Goal: Use online tool/utility: Utilize a website feature to perform a specific function

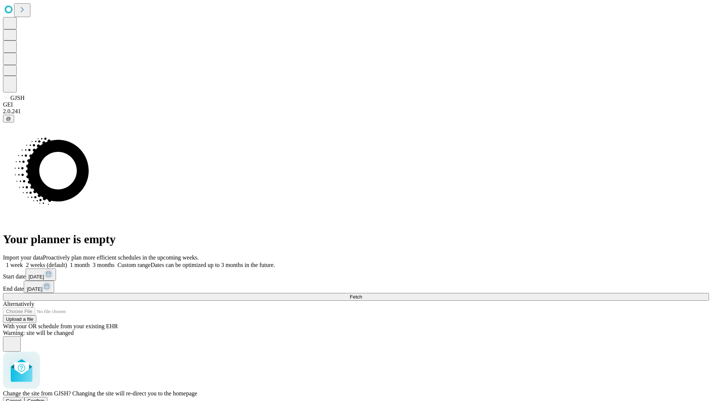
click at [45, 398] on span "Confirm" at bounding box center [35, 401] width 17 height 6
click at [90, 261] on label "1 month" at bounding box center [78, 264] width 23 height 6
click at [362, 294] on span "Fetch" at bounding box center [356, 297] width 12 height 6
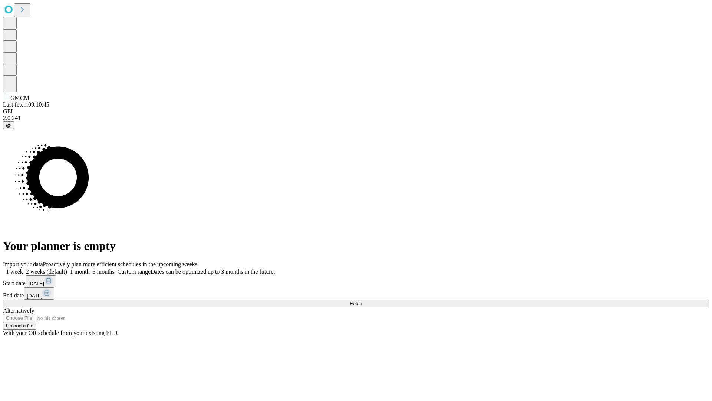
click at [90, 268] on label "1 month" at bounding box center [78, 271] width 23 height 6
click at [362, 300] on span "Fetch" at bounding box center [356, 303] width 12 height 6
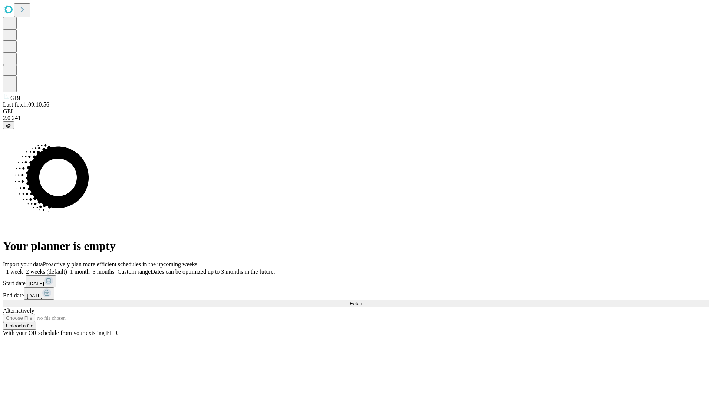
click at [362, 300] on span "Fetch" at bounding box center [356, 303] width 12 height 6
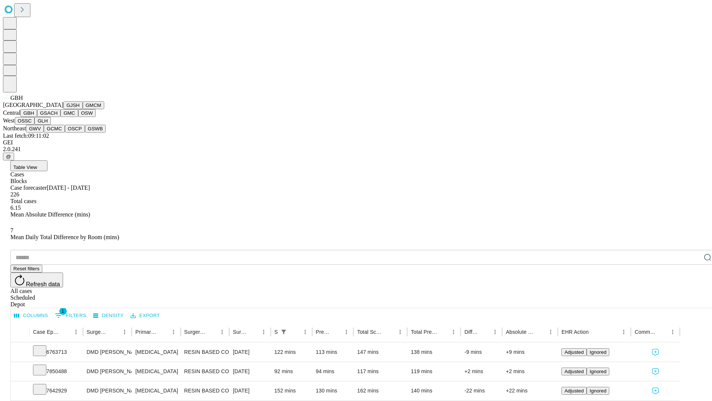
click at [57, 117] on button "GSACH" at bounding box center [48, 113] width 23 height 8
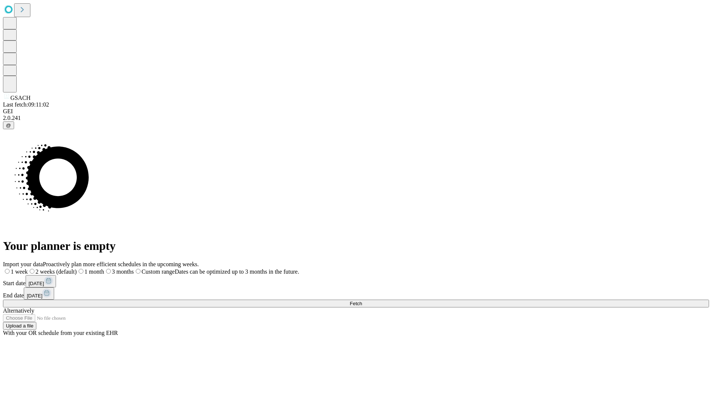
click at [104, 268] on label "1 month" at bounding box center [90, 271] width 27 height 6
click at [362, 300] on span "Fetch" at bounding box center [356, 303] width 12 height 6
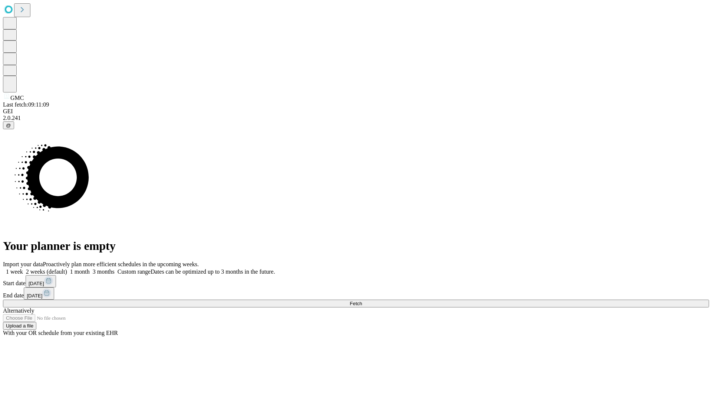
click at [90, 268] on label "1 month" at bounding box center [78, 271] width 23 height 6
click at [362, 300] on span "Fetch" at bounding box center [356, 303] width 12 height 6
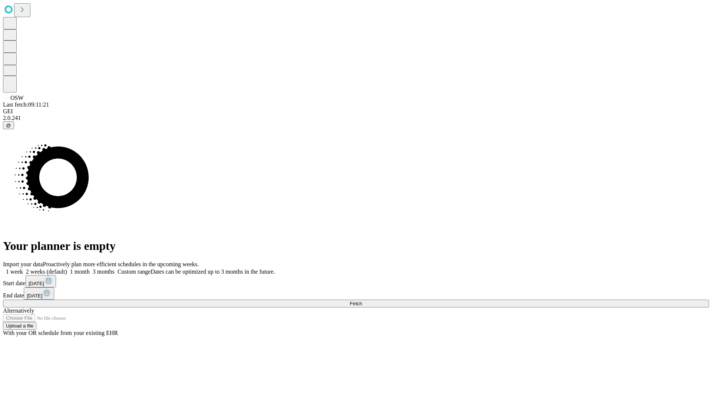
click at [90, 268] on label "1 month" at bounding box center [78, 271] width 23 height 6
click at [362, 300] on span "Fetch" at bounding box center [356, 303] width 12 height 6
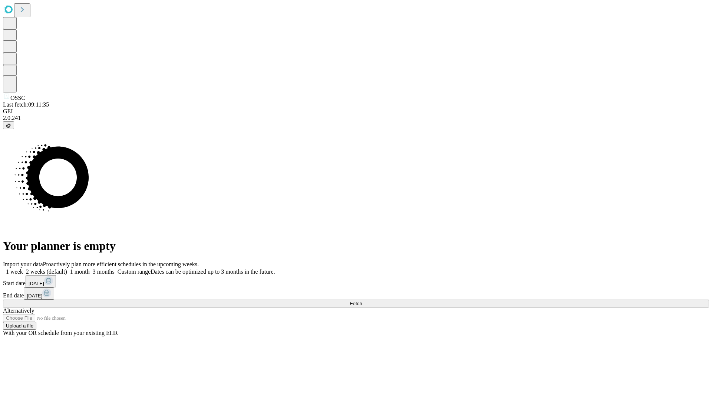
click at [362, 300] on span "Fetch" at bounding box center [356, 303] width 12 height 6
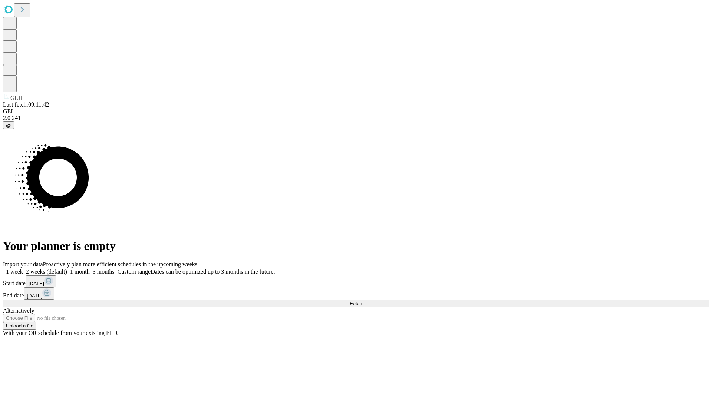
click at [90, 268] on label "1 month" at bounding box center [78, 271] width 23 height 6
click at [362, 300] on span "Fetch" at bounding box center [356, 303] width 12 height 6
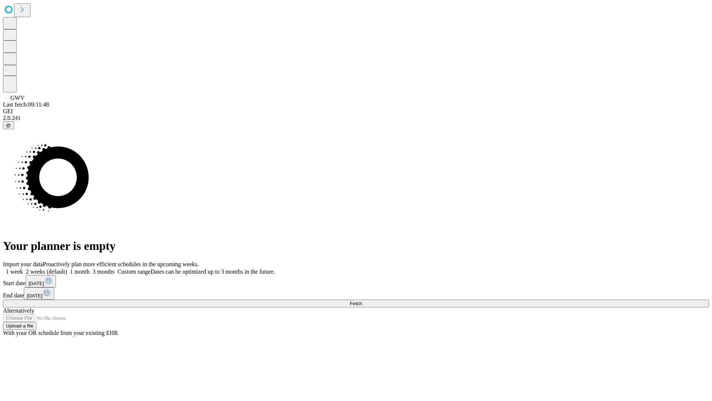
click at [362, 300] on span "Fetch" at bounding box center [356, 303] width 12 height 6
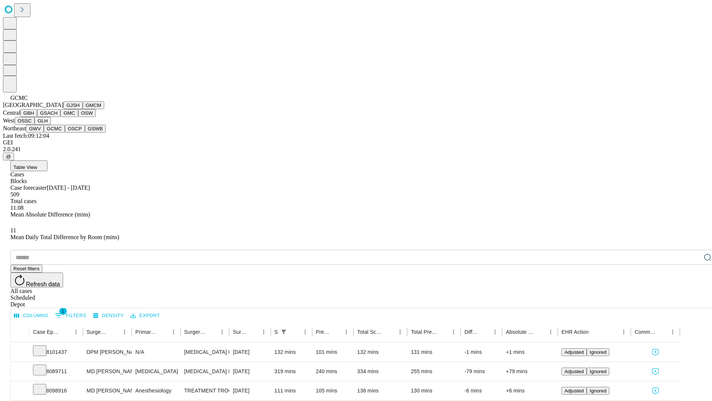
click at [65, 132] on button "OSCP" at bounding box center [75, 129] width 20 height 8
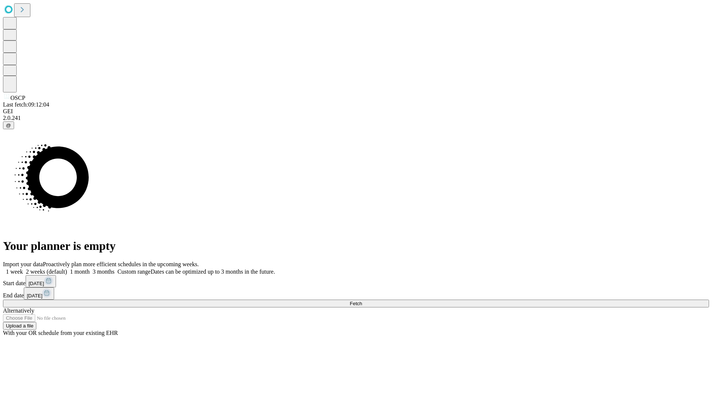
click at [90, 268] on label "1 month" at bounding box center [78, 271] width 23 height 6
click at [362, 300] on span "Fetch" at bounding box center [356, 303] width 12 height 6
